Goal: Task Accomplishment & Management: Manage account settings

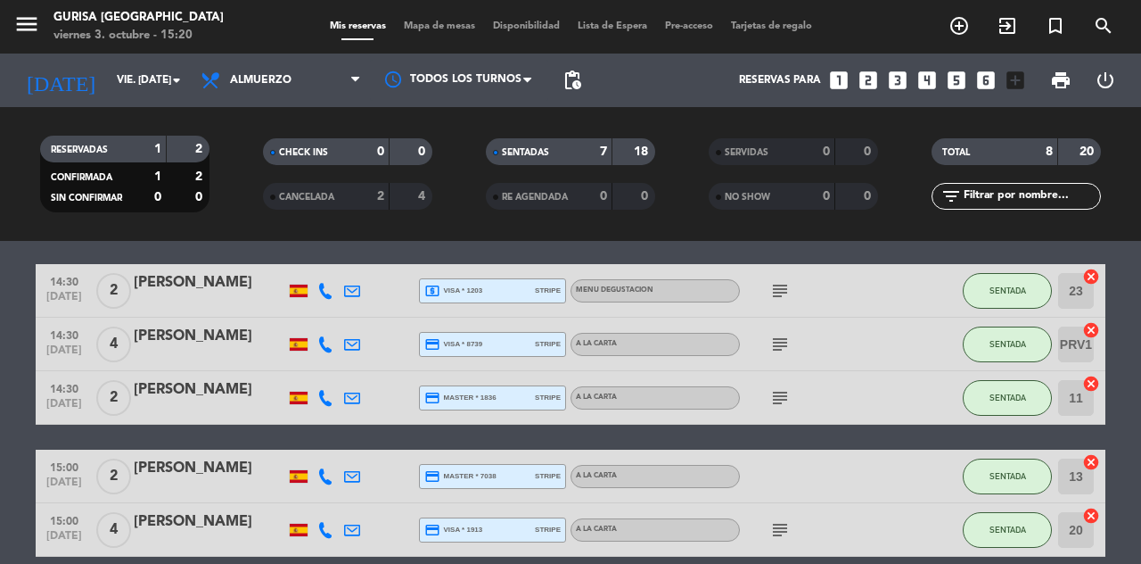
scroll to position [291, 0]
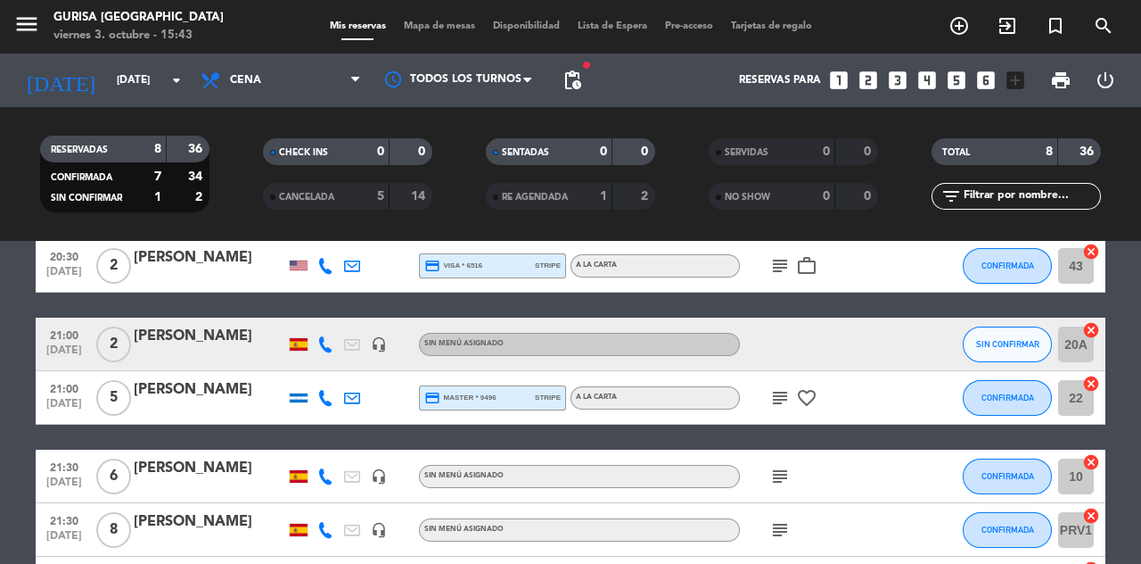
scroll to position [266, 0]
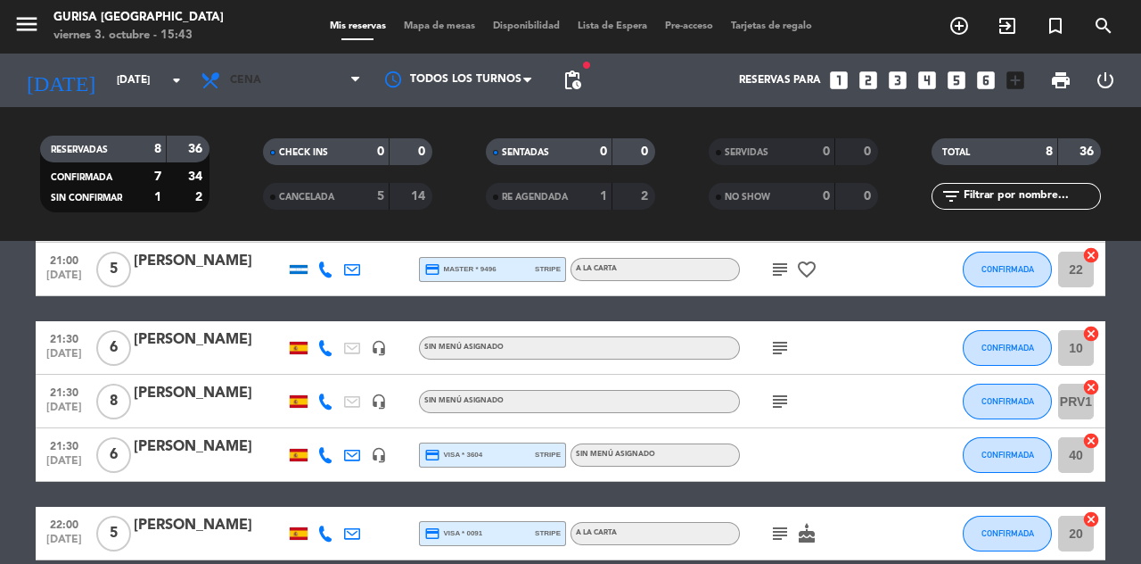
click at [286, 91] on span "Cena" at bounding box center [281, 80] width 178 height 39
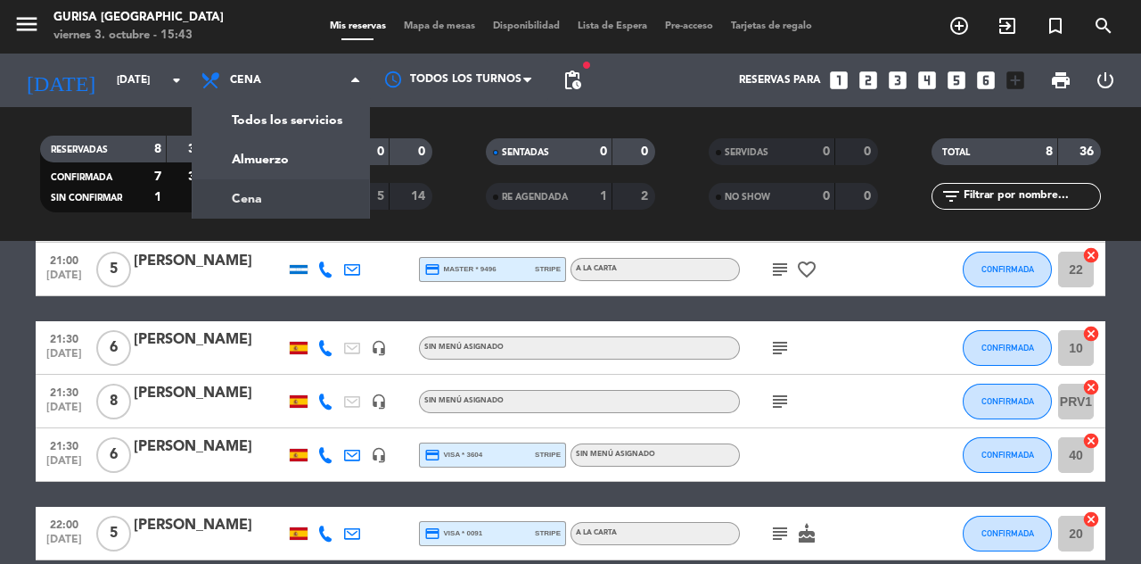
click at [294, 164] on div "menu Gurisa Madrid viernes 3. octubre - 15:43 Mis reservas Mapa de mesas Dispon…" at bounding box center [570, 120] width 1141 height 241
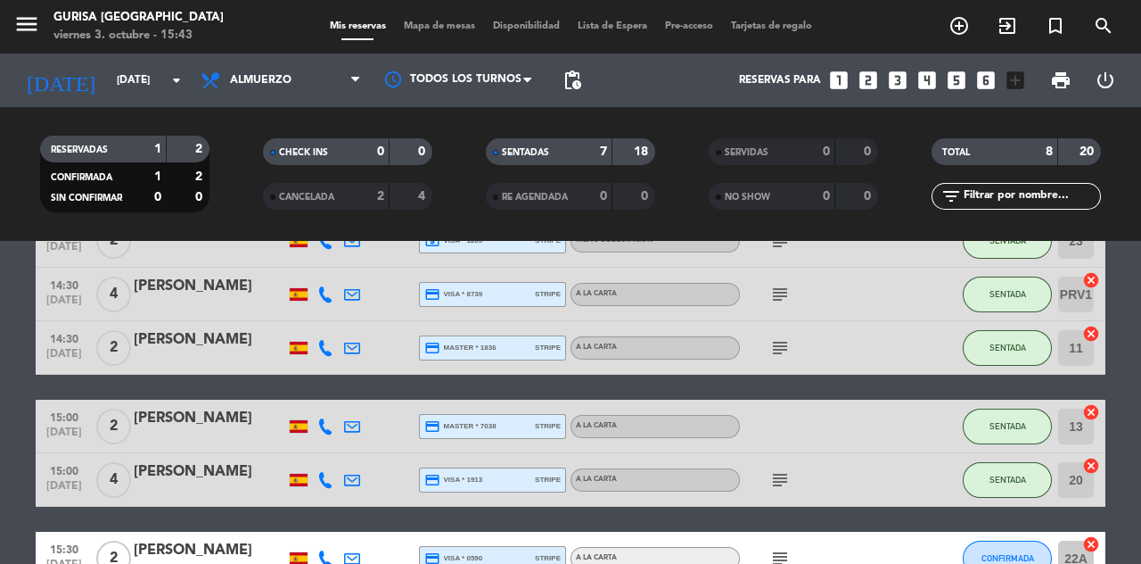
scroll to position [291, 0]
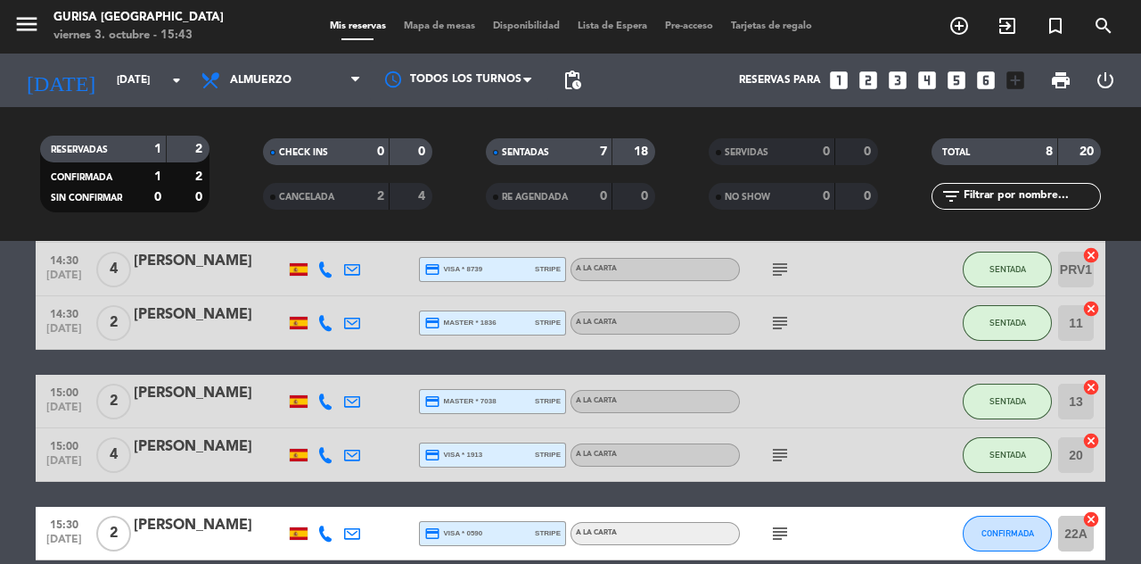
click at [1141, 338] on bookings-row "13:30 oct. 3 2 Jaime Carceller headset_mic Sin menú asignado SENTADA 20A cancel…" at bounding box center [570, 296] width 1141 height 528
click at [1008, 540] on button "CONFIRMADA" at bounding box center [1007, 533] width 89 height 36
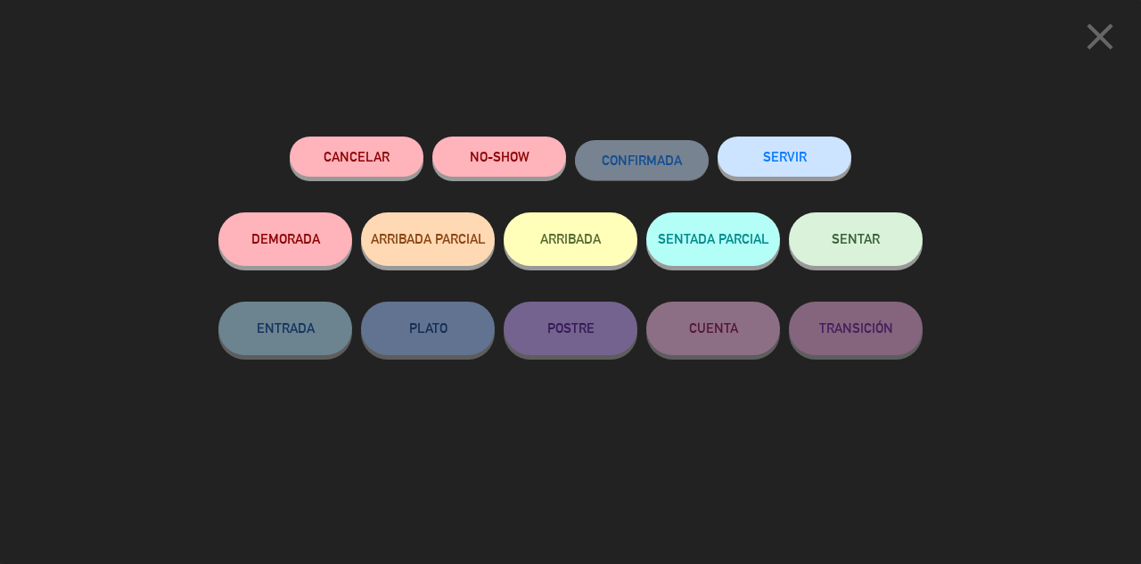
click at [883, 241] on button "SENTAR" at bounding box center [856, 239] width 134 height 54
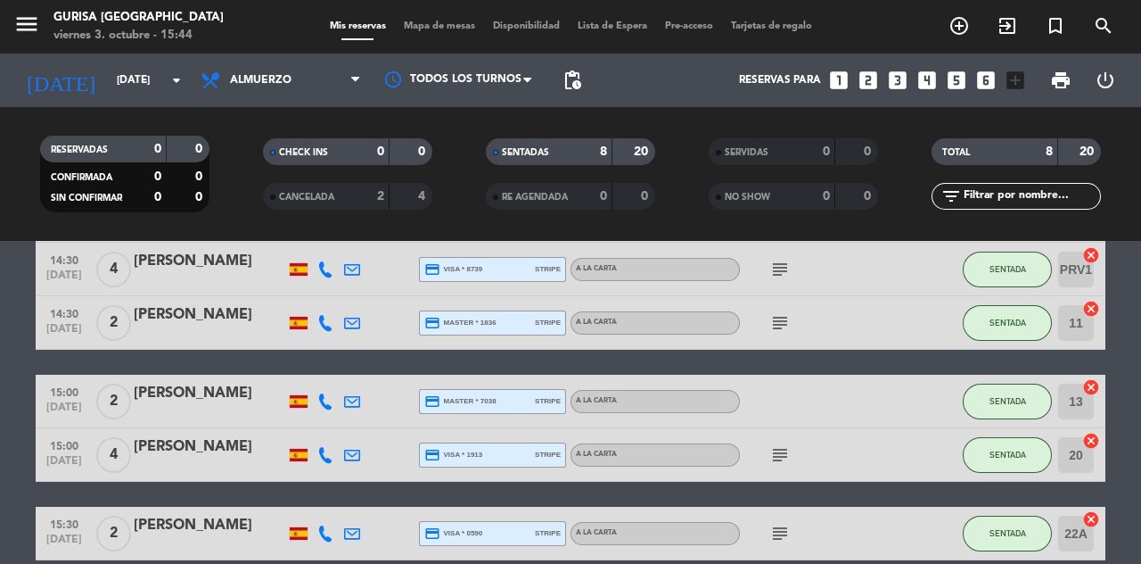
click at [78, 522] on span "15:30" at bounding box center [64, 523] width 45 height 21
click at [61, 534] on span "[DATE]" at bounding box center [64, 543] width 45 height 21
